Goal: Information Seeking & Learning: Learn about a topic

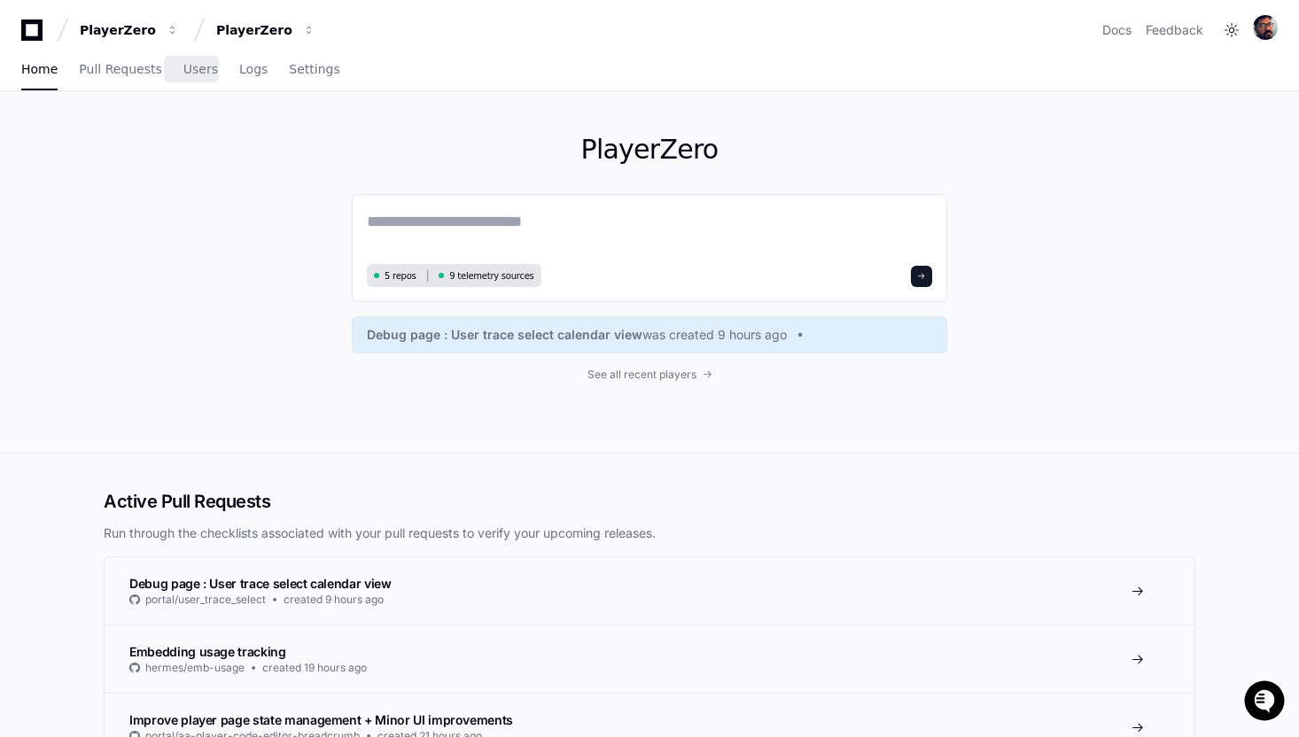
click at [229, 72] on div "Home Pull Requests Users Logs Settings" at bounding box center [180, 70] width 319 height 41
click at [241, 74] on span "Logs" at bounding box center [253, 69] width 28 height 11
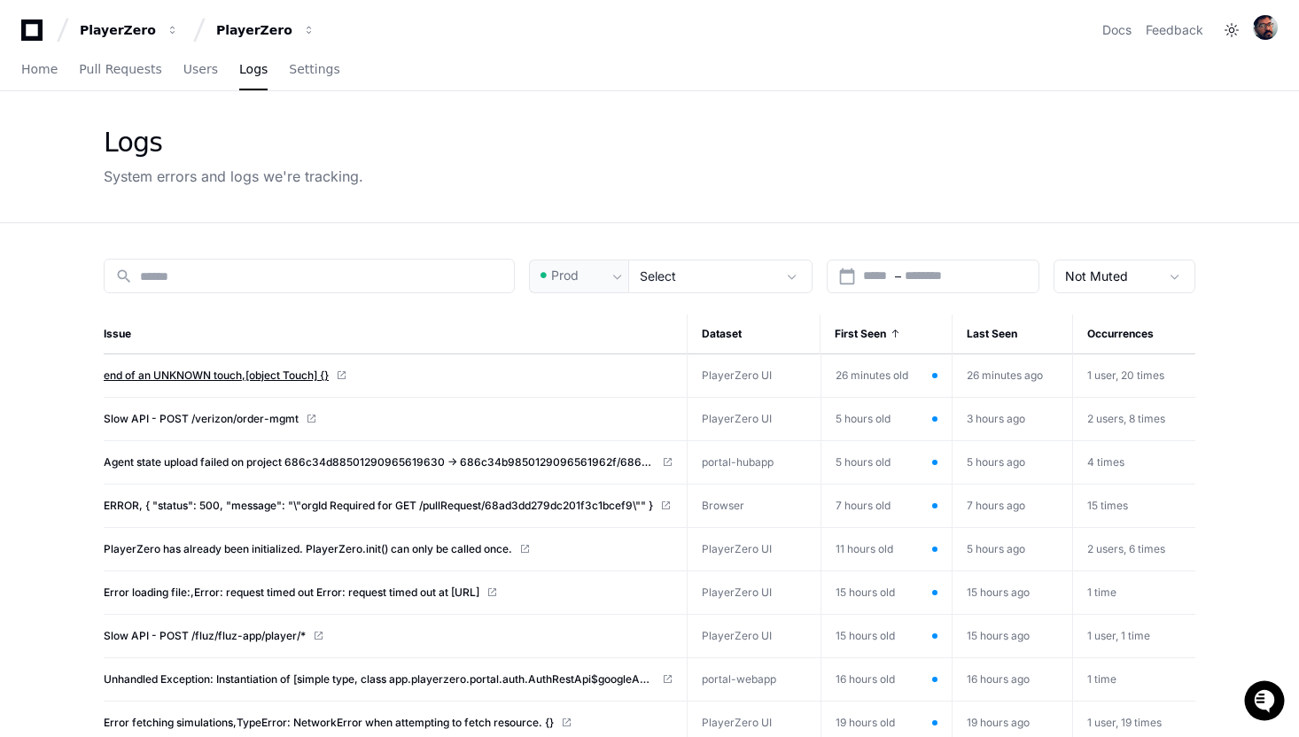
click at [245, 369] on span "end of an UNKNOWN touch,[object Touch] {}" at bounding box center [216, 376] width 225 height 14
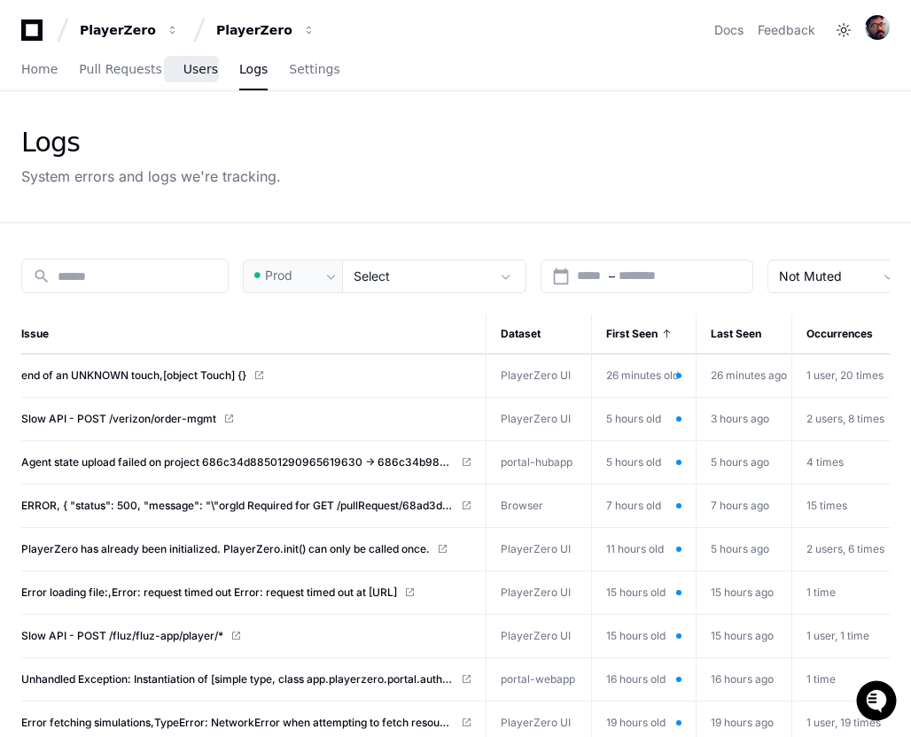
click at [183, 65] on span "Users" at bounding box center [200, 69] width 35 height 11
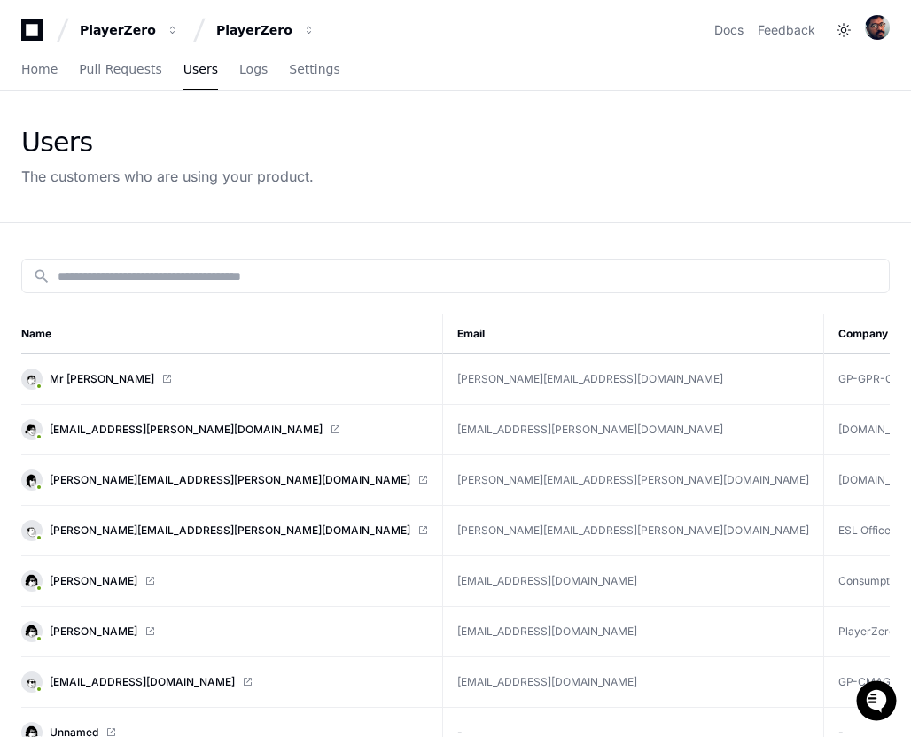
click at [107, 383] on span "Mr [PERSON_NAME]" at bounding box center [102, 379] width 105 height 14
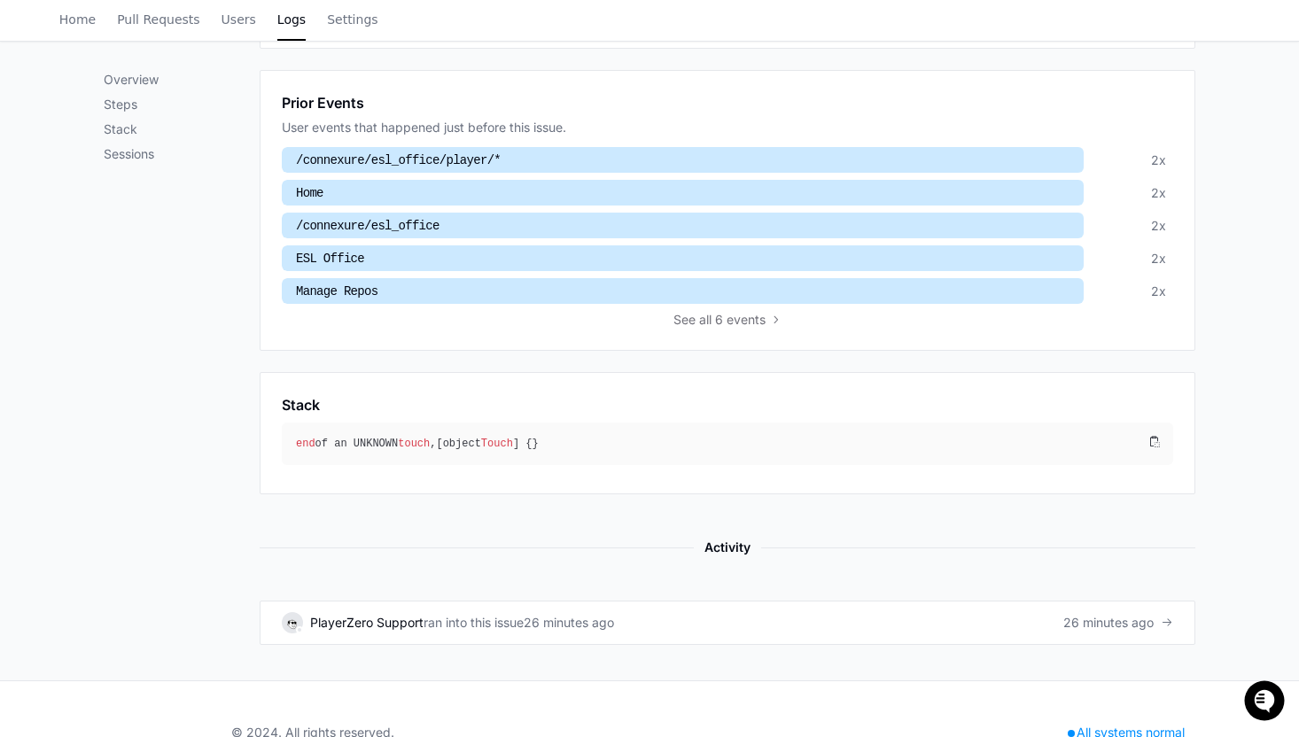
scroll to position [633, 0]
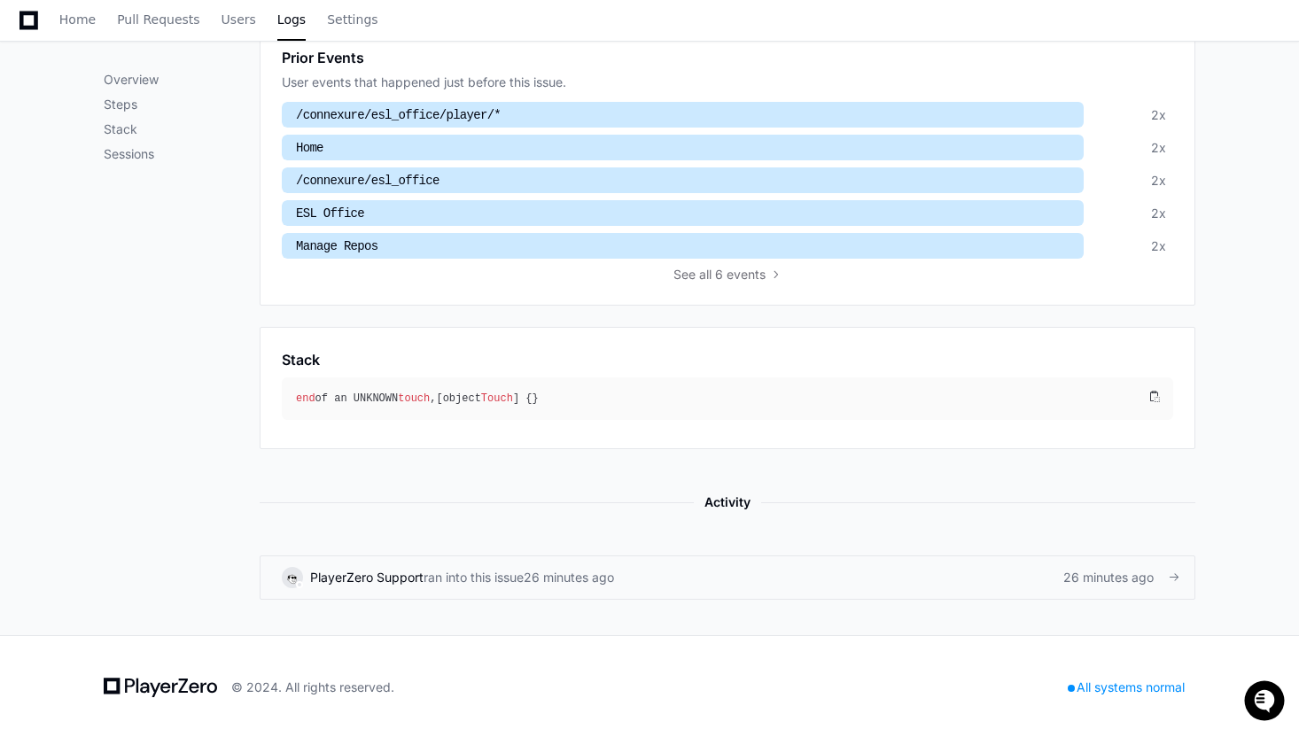
click at [569, 574] on div "26 minutes ago" at bounding box center [569, 578] width 90 height 18
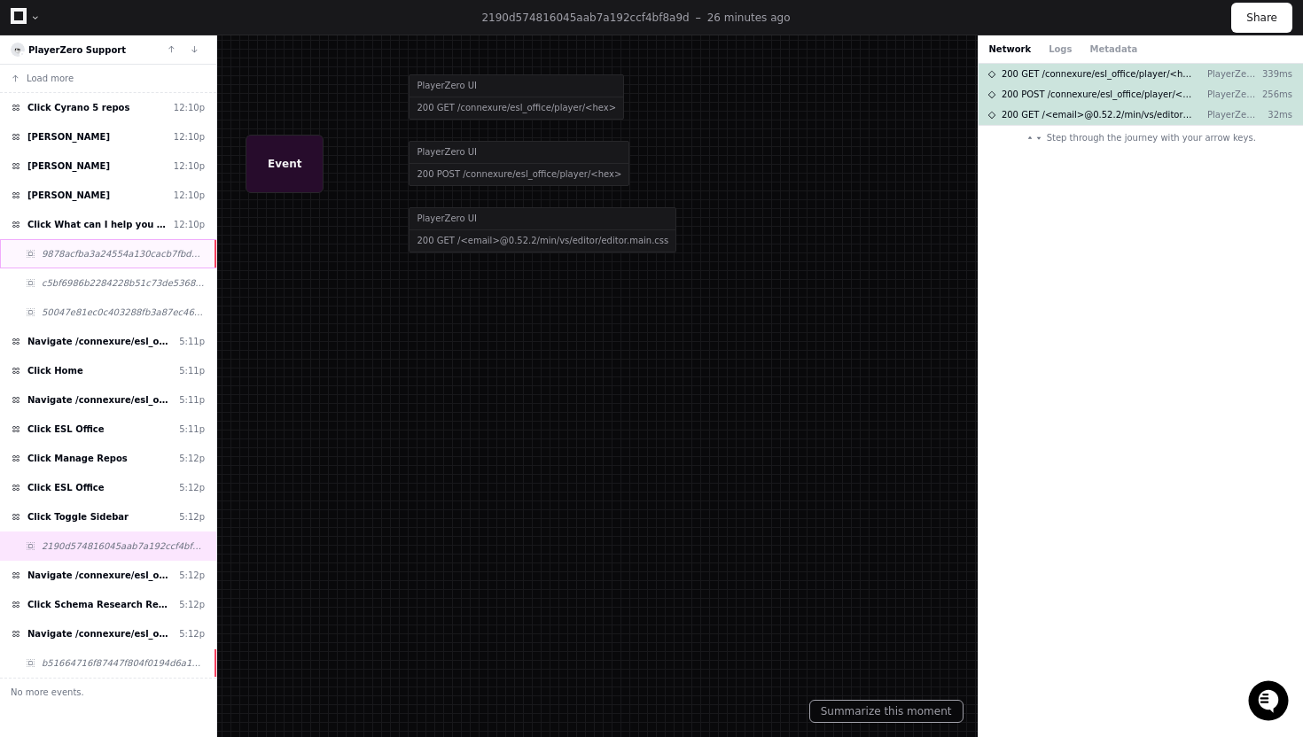
click at [90, 249] on span "9878acfba3a24554a130cacb7fbdb36f" at bounding box center [123, 253] width 163 height 13
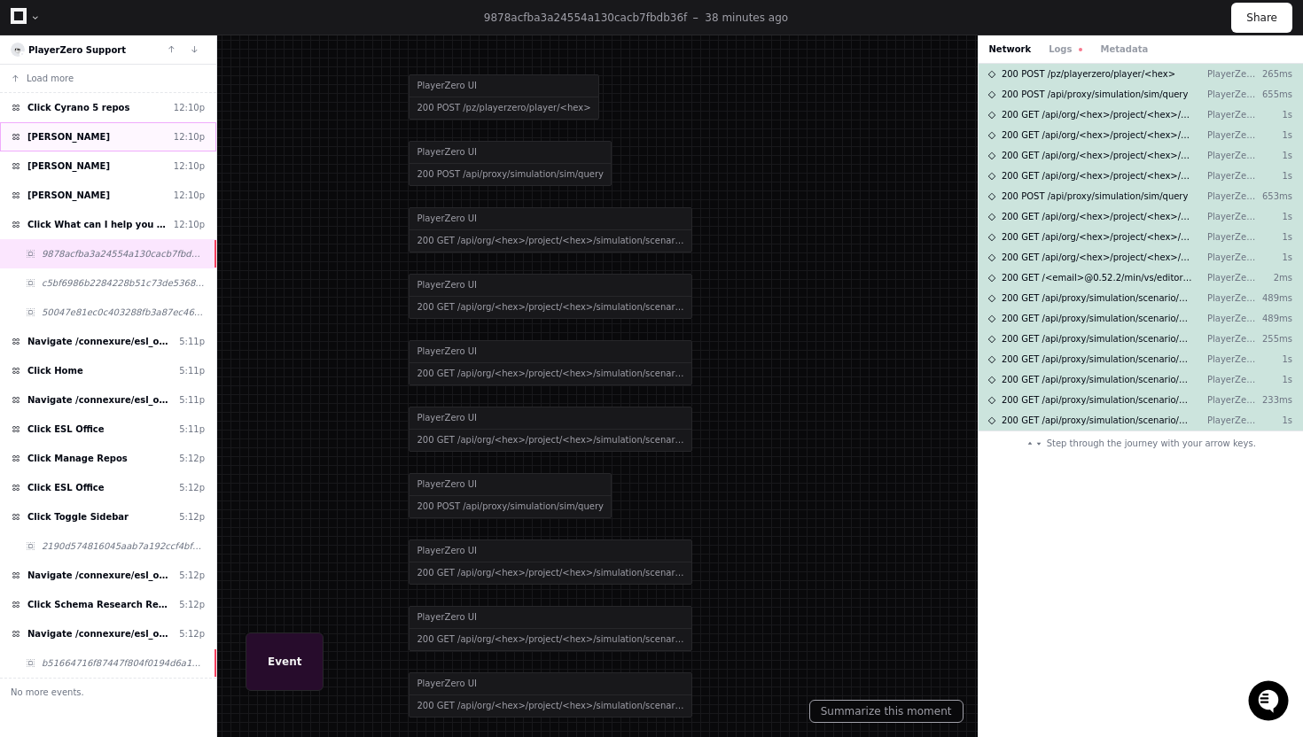
click at [145, 141] on div "Click Cyrano 12:10p" at bounding box center [108, 136] width 216 height 29
